Goal: Task Accomplishment & Management: Manage account settings

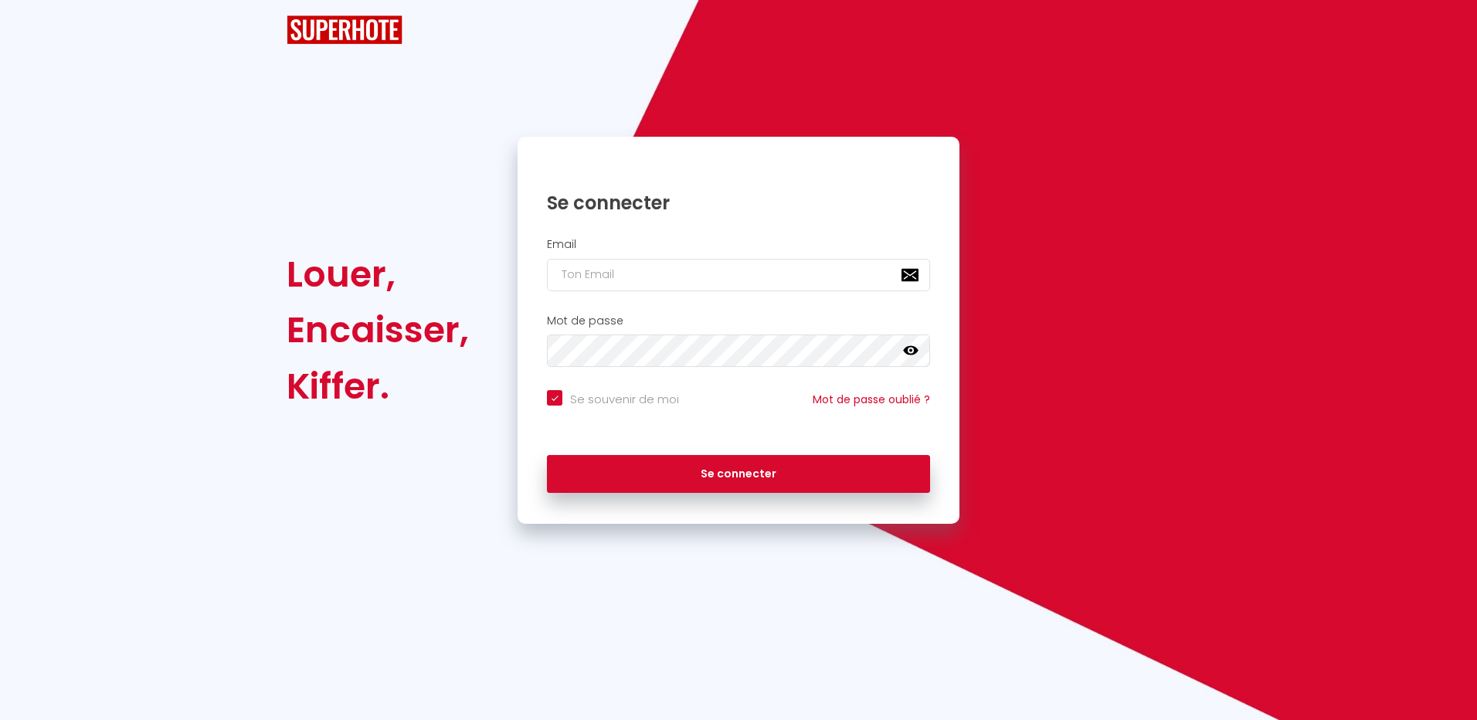
checkbox input "true"
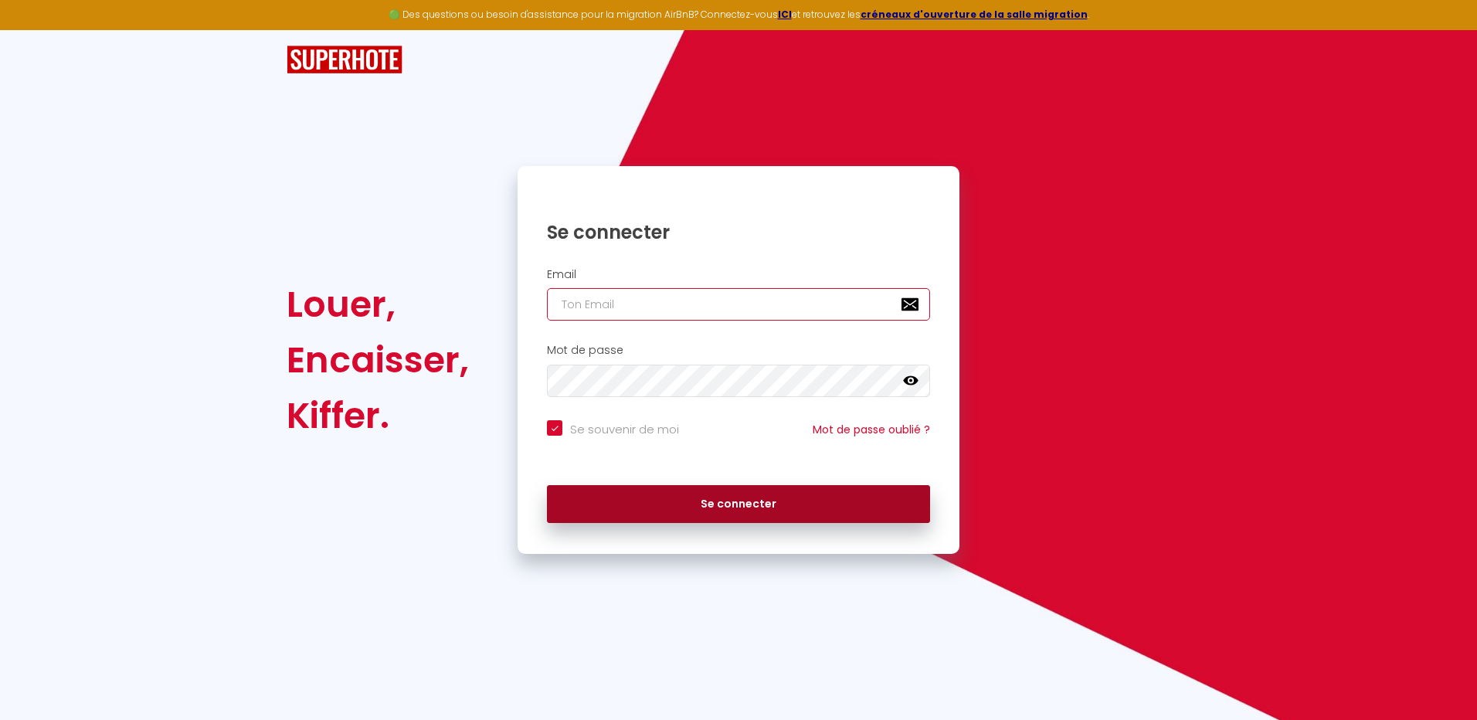
type input "[EMAIL_ADDRESS][DOMAIN_NAME]"
click at [749, 501] on button "Se connecter" at bounding box center [738, 504] width 383 height 39
checkbox input "true"
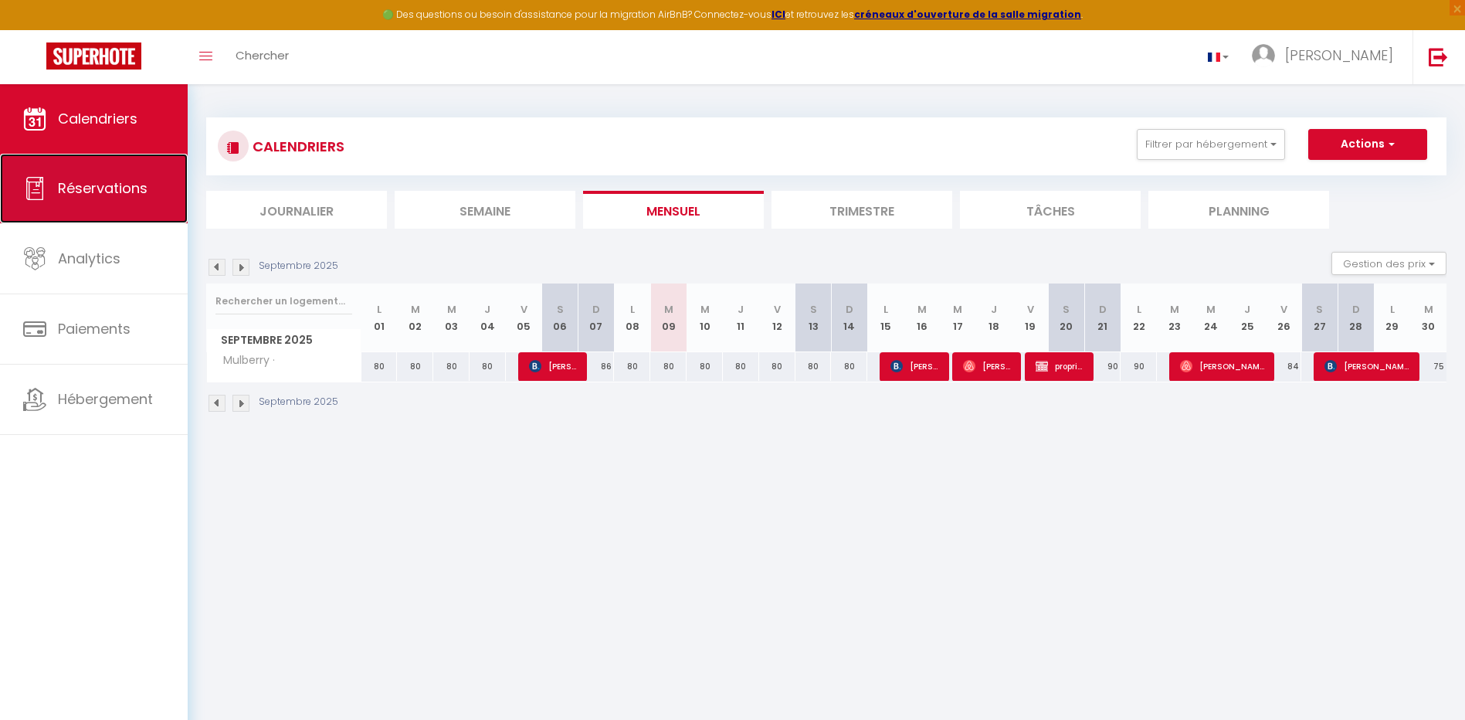
click at [98, 178] on span "Réservations" at bounding box center [103, 187] width 90 height 19
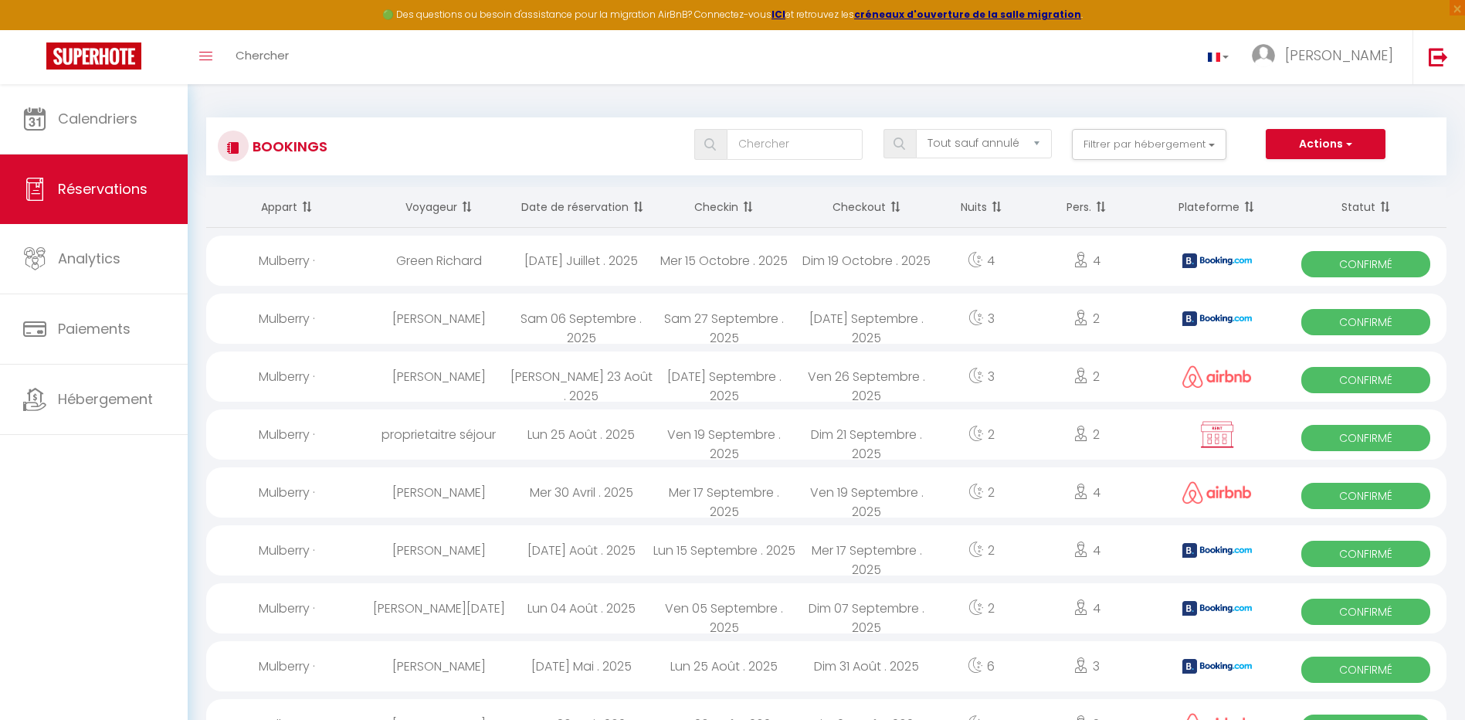
click at [582, 208] on th "Date de réservation" at bounding box center [581, 207] width 143 height 41
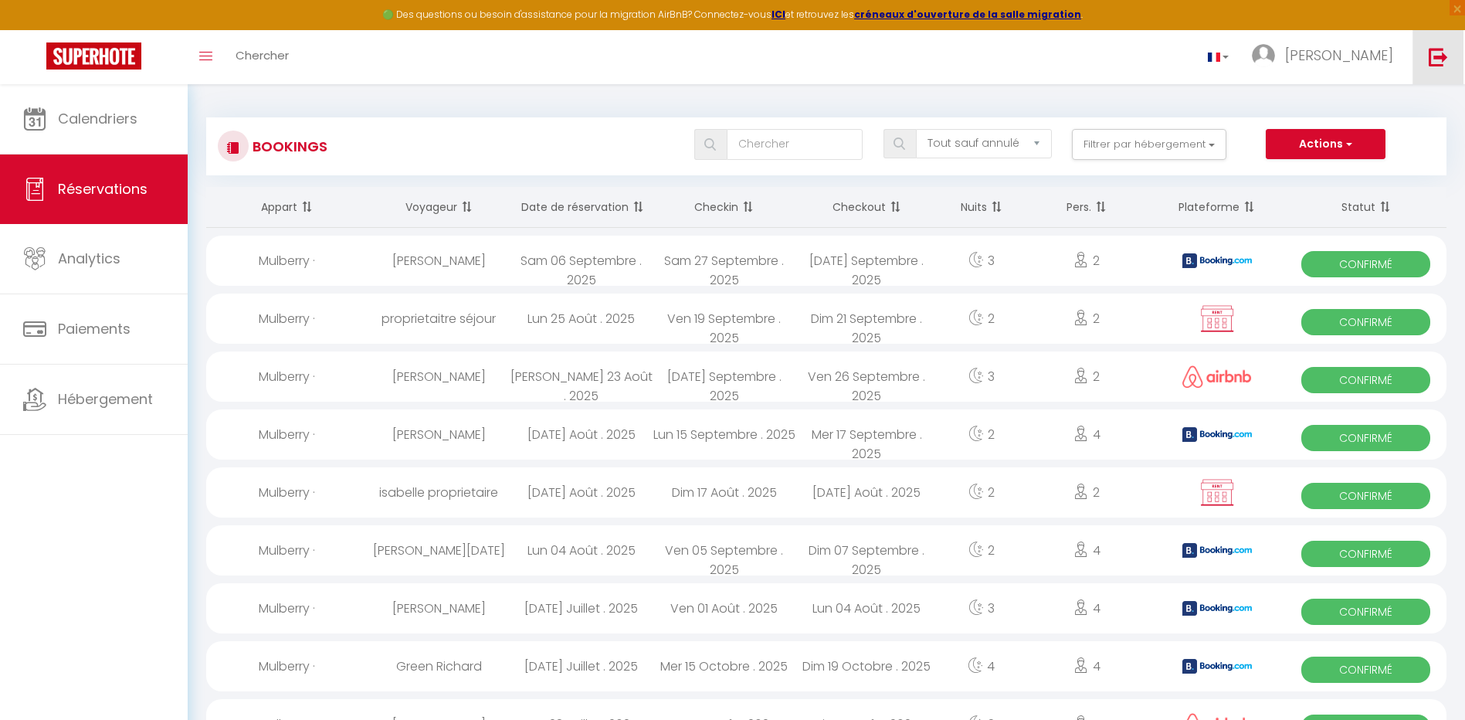
click at [1443, 63] on img at bounding box center [1438, 56] width 19 height 19
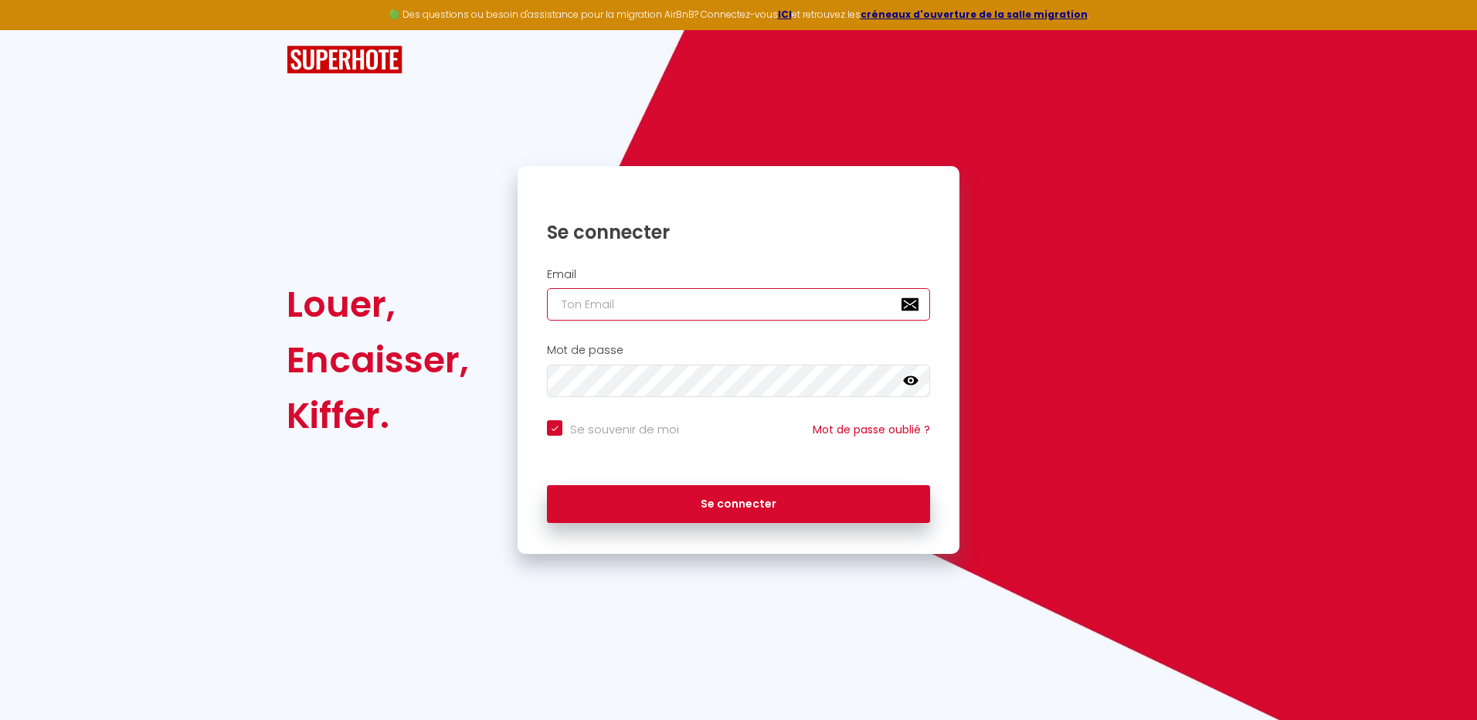
type input "[EMAIL_ADDRESS][DOMAIN_NAME]"
checkbox input "true"
